Goal: Task Accomplishment & Management: Complete application form

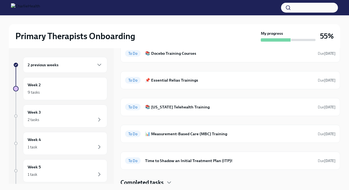
scroll to position [31, 0]
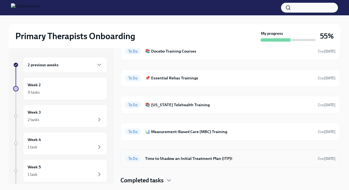
click at [184, 160] on h6 "Time to Shadow an Initial Treatment Plan (ITP)!" at bounding box center [229, 158] width 168 height 6
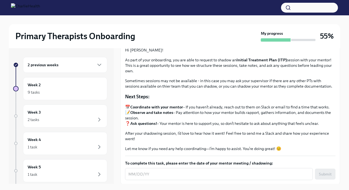
scroll to position [38, 0]
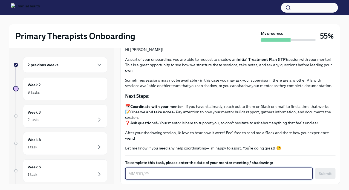
click at [184, 174] on textarea "To complete this task, please enter the date of your mentor meeting / shadowing:" at bounding box center [218, 173] width 181 height 7
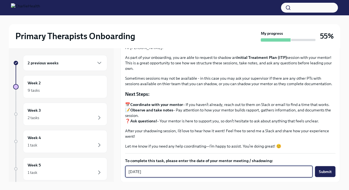
scroll to position [9, 0]
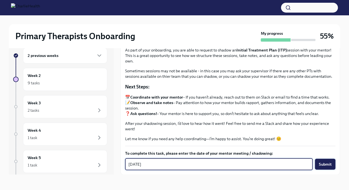
type textarea "[DATE]"
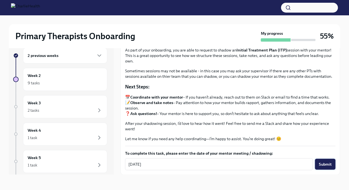
click at [328, 166] on span "Submit" at bounding box center [325, 163] width 13 height 5
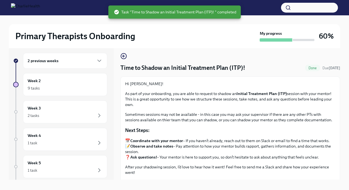
scroll to position [0, 0]
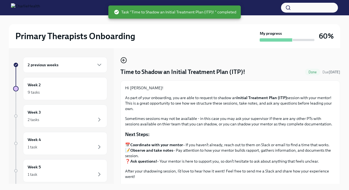
click at [124, 59] on icon "button" at bounding box center [123, 60] width 7 height 7
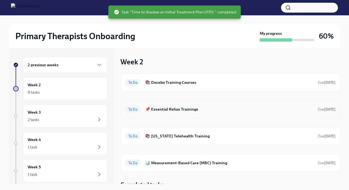
scroll to position [4, 0]
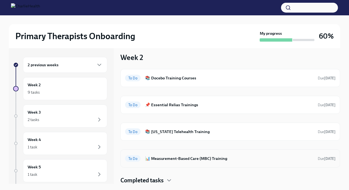
click at [161, 157] on h6 "📊 Measurement-Based Care (MBC) Training" at bounding box center [229, 158] width 168 height 6
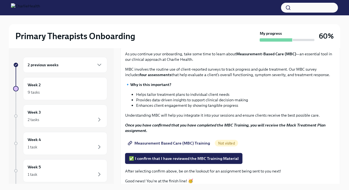
scroll to position [38, 0]
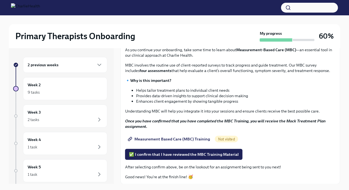
click at [146, 139] on span "Measurement Based Care (MBC) Training" at bounding box center [169, 138] width 81 height 5
